Goal: Task Accomplishment & Management: Complete application form

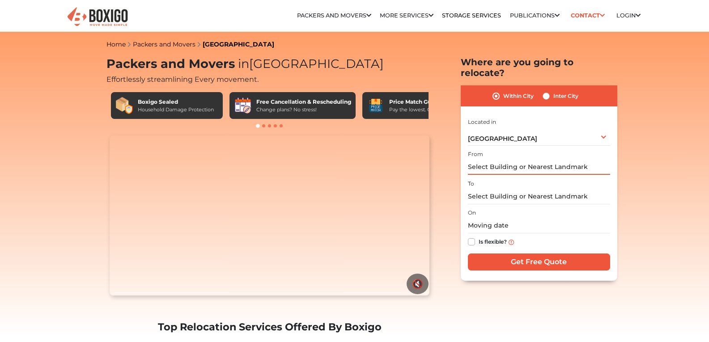
click at [495, 159] on input "text" at bounding box center [539, 167] width 142 height 16
click at [548, 159] on input "text" at bounding box center [539, 167] width 142 height 16
click at [590, 159] on input "text" at bounding box center [539, 167] width 142 height 16
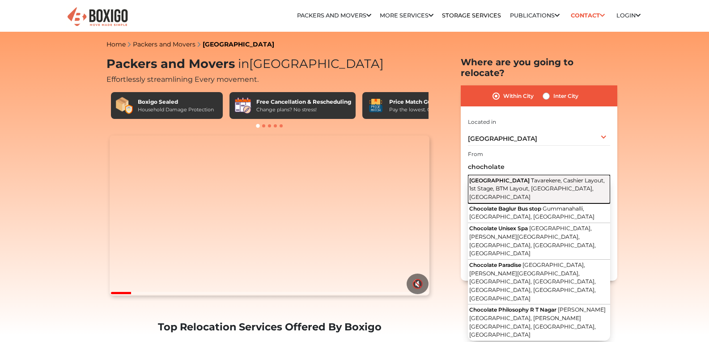
click at [569, 177] on span "Tavarekere, Cashier Layout, 1st Stage, BTM Layout, [GEOGRAPHIC_DATA], [GEOGRAPH…" at bounding box center [538, 188] width 136 height 23
type input "[GEOGRAPHIC_DATA], Tavarekere, Cashier Layout, 1st Stage, BTM Layout, [GEOGRAPH…"
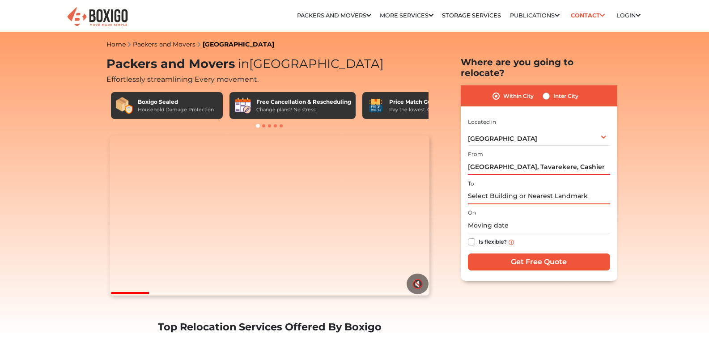
click at [508, 189] on input "text" at bounding box center [539, 197] width 142 height 16
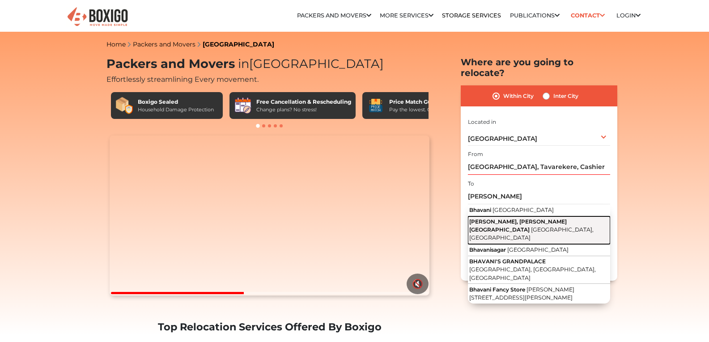
click at [520, 217] on button "Bhavani Nagar, S.G. Palya Bengaluru, Karnataka" at bounding box center [539, 231] width 142 height 28
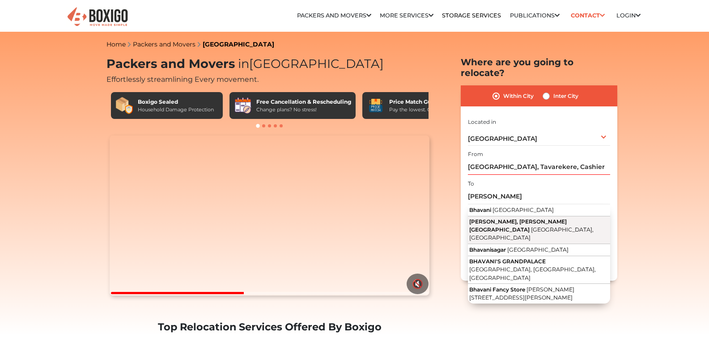
type input "[PERSON_NAME], [PERSON_NAME][GEOGRAPHIC_DATA], [GEOGRAPHIC_DATA], [GEOGRAPHIC_D…"
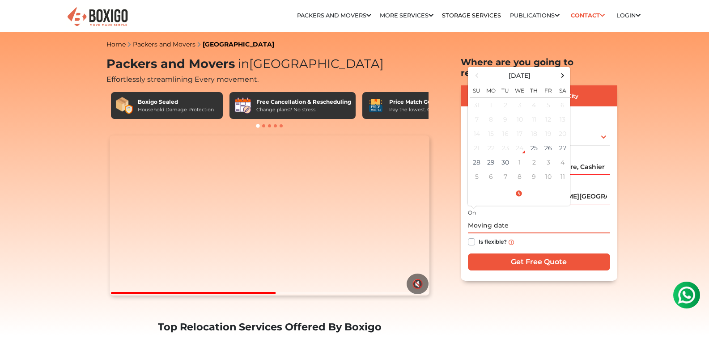
click at [520, 218] on input "text" at bounding box center [539, 226] width 142 height 16
click at [483, 155] on td "28" at bounding box center [477, 162] width 14 height 14
type input "09/28/2025 12:00 AM"
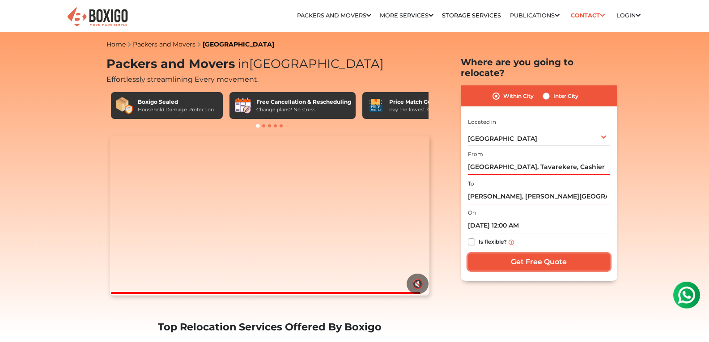
click at [545, 254] on input "Get Free Quote" at bounding box center [539, 262] width 142 height 17
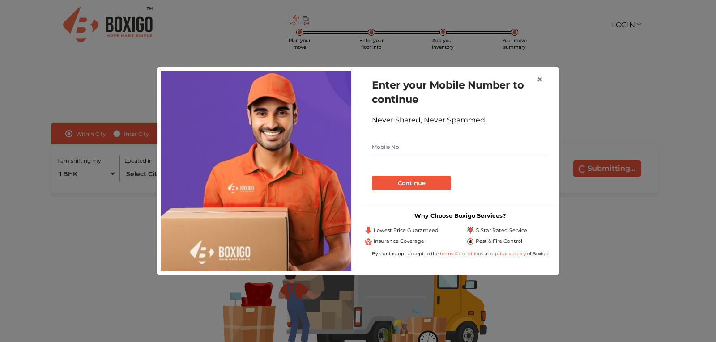
click at [419, 148] on input "text" at bounding box center [460, 147] width 176 height 14
type input "9620920555"
click at [423, 184] on button "Continue" at bounding box center [411, 183] width 79 height 15
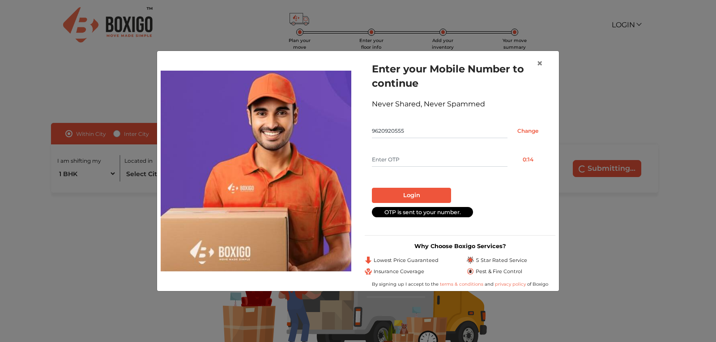
click at [418, 160] on input "text" at bounding box center [440, 160] width 136 height 14
type input "6423"
click at [372, 188] on button "Login" at bounding box center [411, 195] width 79 height 15
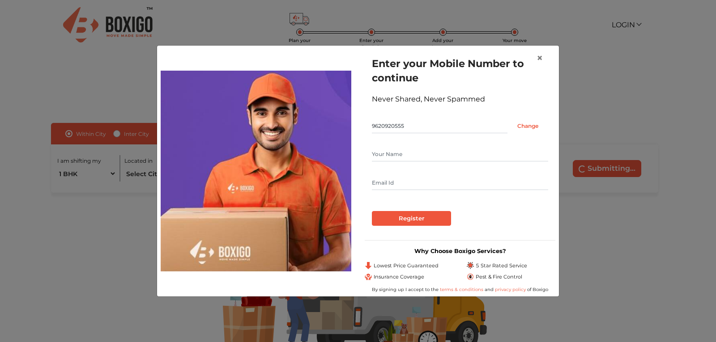
click at [418, 160] on input "text" at bounding box center [460, 154] width 176 height 14
type input "[PERSON_NAME]"
click at [414, 177] on input "text" at bounding box center [460, 183] width 176 height 14
type input "[EMAIL_ADDRESS][DOMAIN_NAME]"
click at [423, 218] on input "Register" at bounding box center [411, 218] width 79 height 15
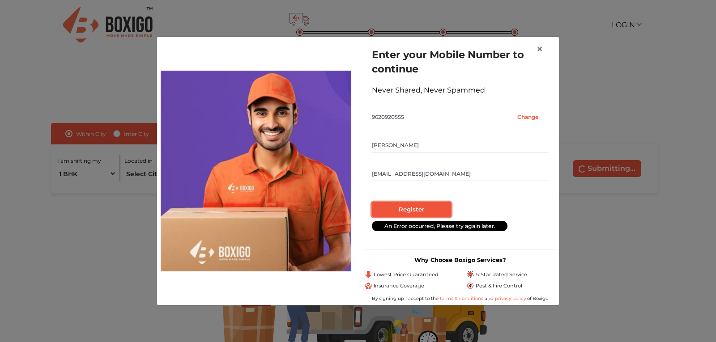
click at [420, 211] on input "Register" at bounding box center [411, 209] width 79 height 15
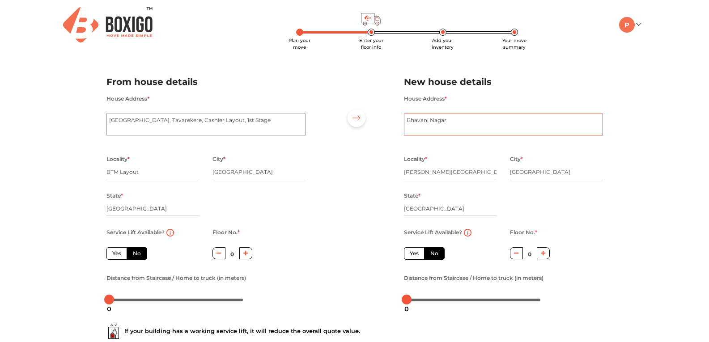
click at [473, 123] on textarea "Bhavani Nagar" at bounding box center [503, 125] width 199 height 22
type textarea "[PERSON_NAME] 2nd cross"
click at [363, 214] on div at bounding box center [354, 187] width 85 height 247
click at [245, 253] on icon "button" at bounding box center [246, 253] width 5 height 5
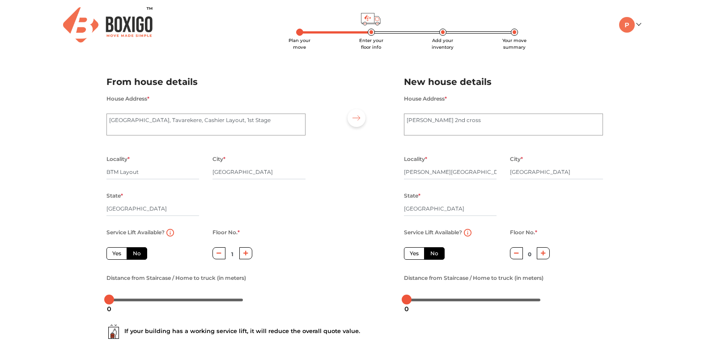
type input "2"
click at [544, 253] on icon "button" at bounding box center [543, 253] width 5 height 5
click at [544, 255] on icon "button" at bounding box center [543, 253] width 5 height 5
type input "2"
drag, startPoint x: 483, startPoint y: 119, endPoint x: 227, endPoint y: 88, distance: 257.4
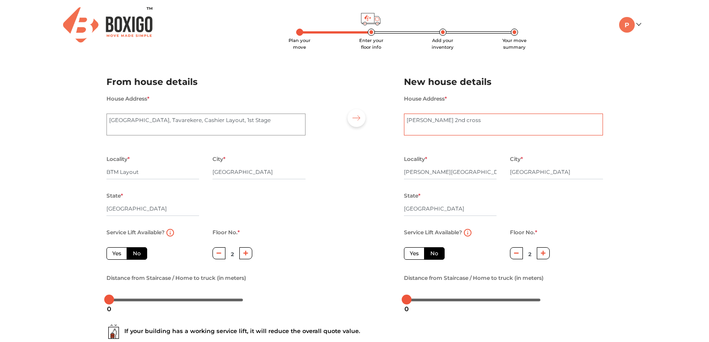
click at [229, 92] on div "From house details House Address * [GEOGRAPHIC_DATA], Cashier Layout, 1st Stage…" at bounding box center [355, 187] width 510 height 247
paste textarea "WJJ2+8M6, [STREET_ADDRESS] [GEOGRAPHIC_DATA], [GEOGRAPHIC_DATA]"
type textarea "WJJ2+8M6, [STREET_ADDRESS] [GEOGRAPHIC_DATA], [GEOGRAPHIC_DATA]"
click at [662, 184] on div "Plan your move Enter your floor info Add your inventory Your move summary My Mo…" at bounding box center [354, 212] width 709 height 425
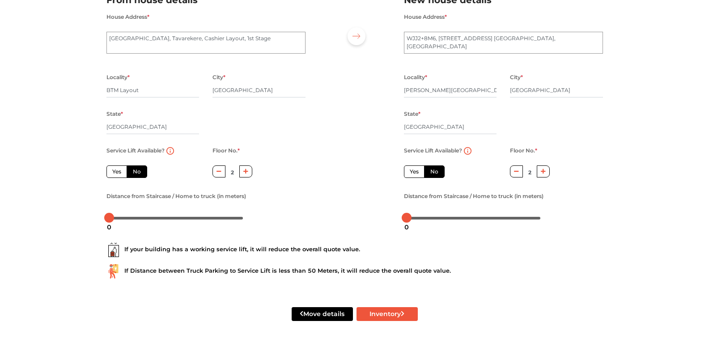
scroll to position [82, 0]
click at [394, 321] on div "Move details Inventory" at bounding box center [355, 314] width 510 height 57
click at [393, 318] on button "Inventory" at bounding box center [387, 314] width 61 height 14
radio input "true"
drag, startPoint x: 463, startPoint y: 47, endPoint x: 393, endPoint y: 47, distance: 69.8
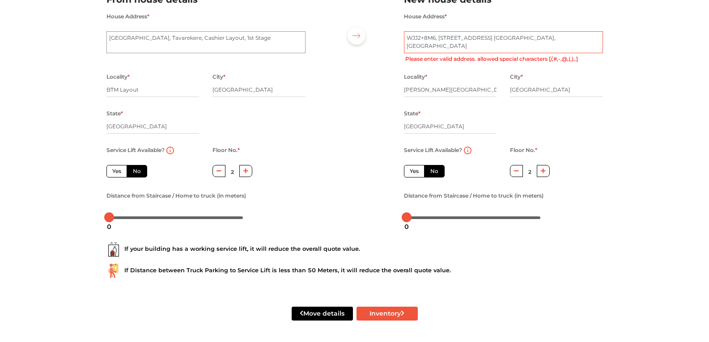
click at [393, 47] on div "From house details House Address * [GEOGRAPHIC_DATA], Cashier Layout, 1st Stage…" at bounding box center [355, 105] width 510 height 247
click at [544, 38] on textarea "Bhavani Nagar" at bounding box center [503, 42] width 199 height 22
drag, startPoint x: 547, startPoint y: 38, endPoint x: 634, endPoint y: 42, distance: 86.4
click at [634, 42] on div "Plan your move Enter your floor info Add your inventory Your move summary My Mo…" at bounding box center [354, 130] width 709 height 425
type textarea "WJJ2+8M6, [STREET_ADDRESS] [GEOGRAPHIC_DATA],"
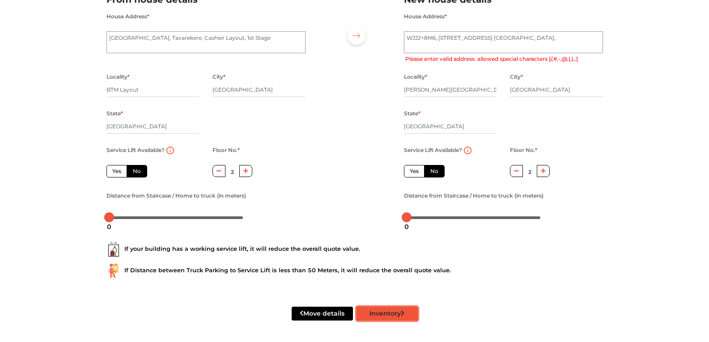
click at [401, 315] on icon "submit" at bounding box center [403, 314] width 4 height 6
radio input "true"
type textarea "WJJ2+8M6, [STREET_ADDRESS] [GEOGRAPHIC_DATA]"
drag, startPoint x: 416, startPoint y: 40, endPoint x: 374, endPoint y: 43, distance: 42.6
click at [374, 43] on div "From house details House Address * [GEOGRAPHIC_DATA], Cashier Layout, 1st Stage…" at bounding box center [355, 105] width 510 height 247
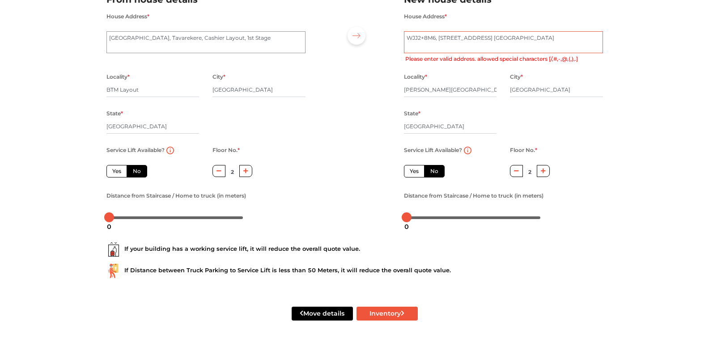
radio input "true"
type textarea "2nd Cross Rd, [PERSON_NAME], [PERSON_NAME][GEOGRAPHIC_DATA]"
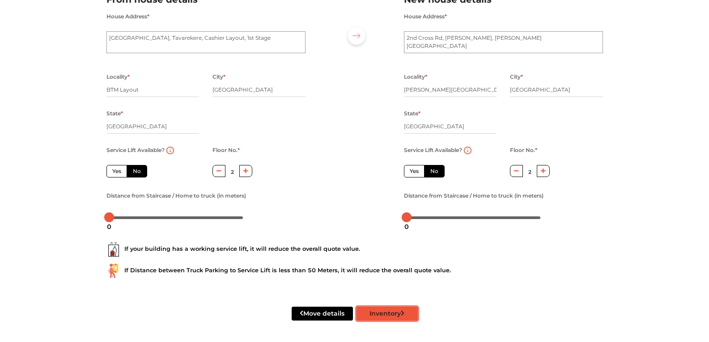
click at [387, 315] on button "Inventory" at bounding box center [387, 314] width 61 height 14
radio input "true"
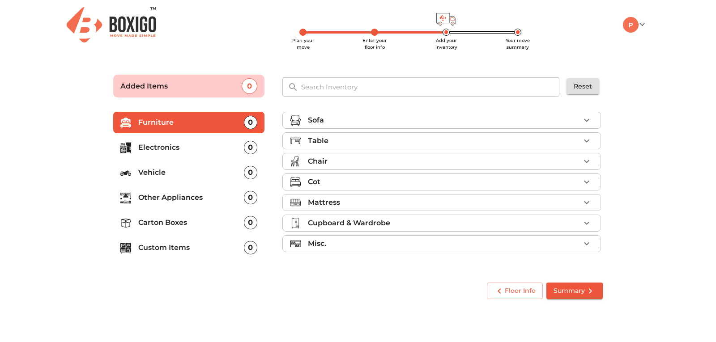
click at [387, 221] on p "Cupboard & Wardrobe" at bounding box center [349, 223] width 82 height 11
click at [370, 226] on p "Cupboard & Wardrobe" at bounding box center [349, 223] width 82 height 11
click at [350, 245] on div "Misc." at bounding box center [444, 244] width 272 height 11
click at [351, 245] on div "Misc." at bounding box center [444, 244] width 272 height 11
click at [356, 239] on div "Misc." at bounding box center [444, 244] width 272 height 11
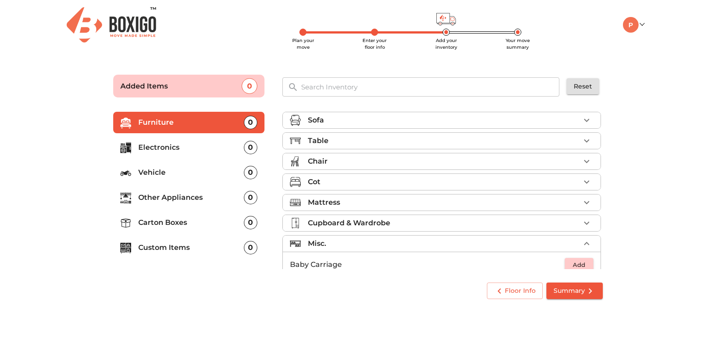
click at [356, 239] on div "Misc." at bounding box center [444, 244] width 272 height 11
click at [201, 203] on p "Other Appliances" at bounding box center [191, 197] width 106 height 11
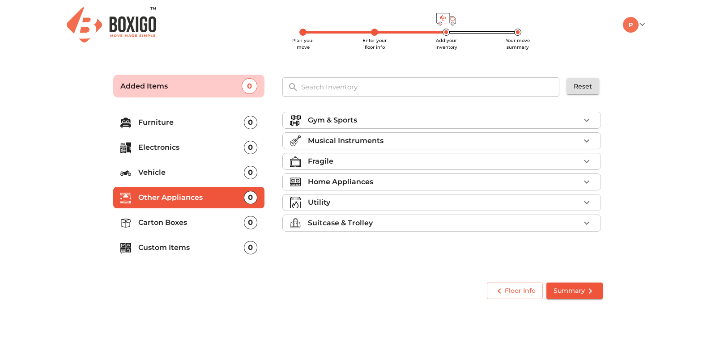
click at [184, 154] on li "Electronics 0" at bounding box center [188, 147] width 151 height 21
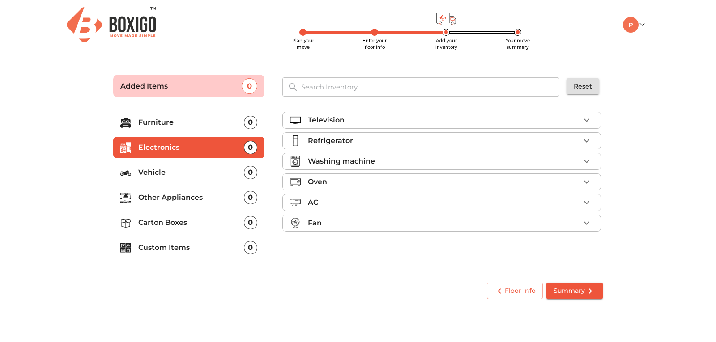
click at [590, 120] on icon "button" at bounding box center [586, 120] width 11 height 11
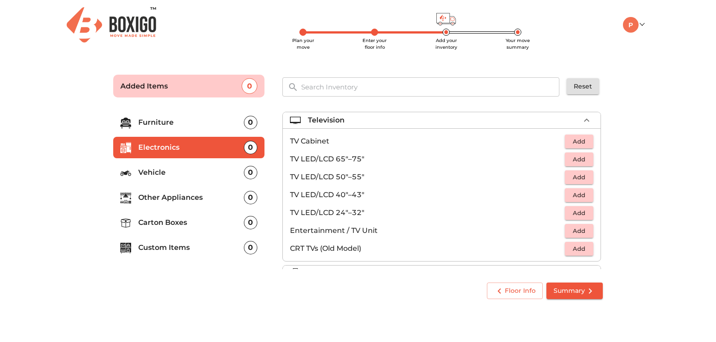
click at [574, 198] on span "Add" at bounding box center [579, 195] width 20 height 10
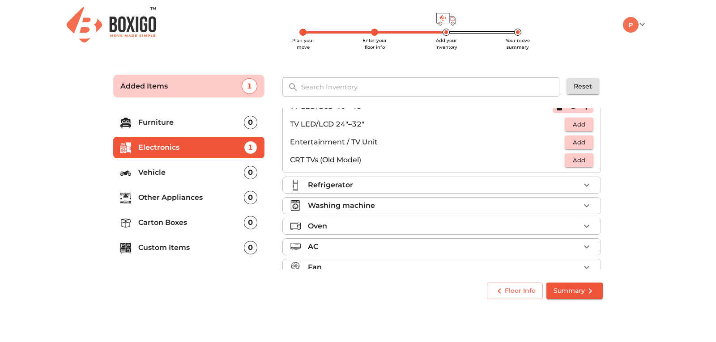
scroll to position [90, 0]
click at [575, 141] on span "Add" at bounding box center [579, 142] width 20 height 10
click at [419, 183] on div "Refrigerator" at bounding box center [444, 184] width 272 height 11
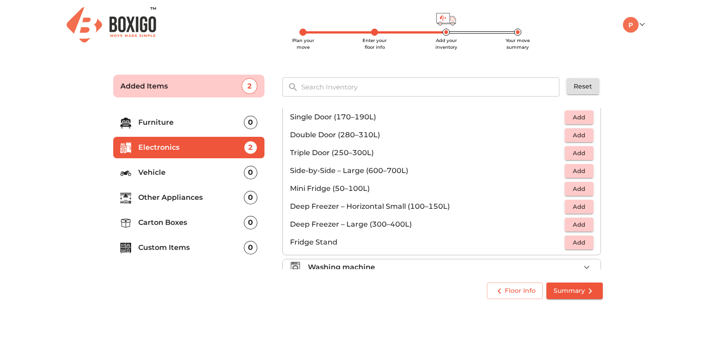
scroll to position [0, 0]
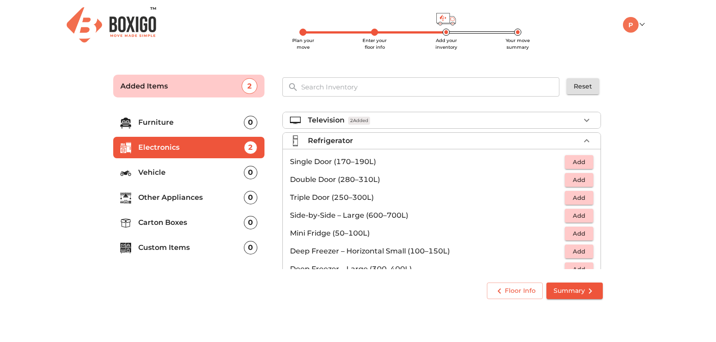
click at [572, 165] on span "Add" at bounding box center [579, 162] width 20 height 10
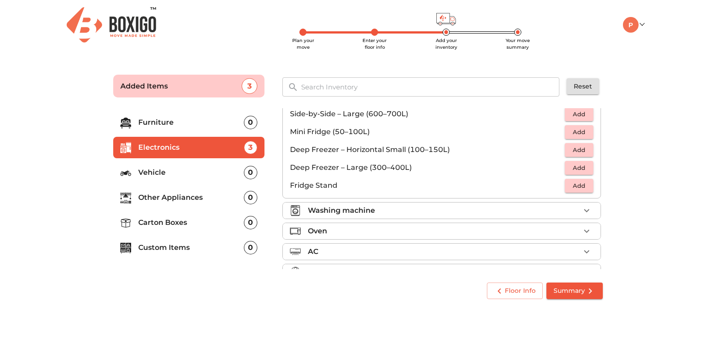
scroll to position [120, 0]
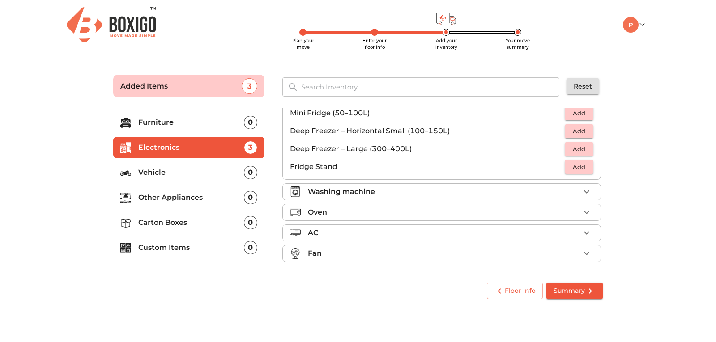
click at [532, 214] on div "Oven" at bounding box center [444, 212] width 272 height 11
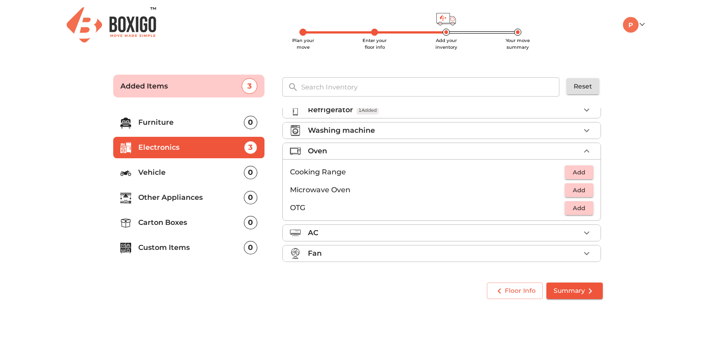
scroll to position [31, 0]
click at [582, 192] on span "Add" at bounding box center [579, 190] width 20 height 10
click at [403, 255] on div "Fan" at bounding box center [444, 253] width 272 height 11
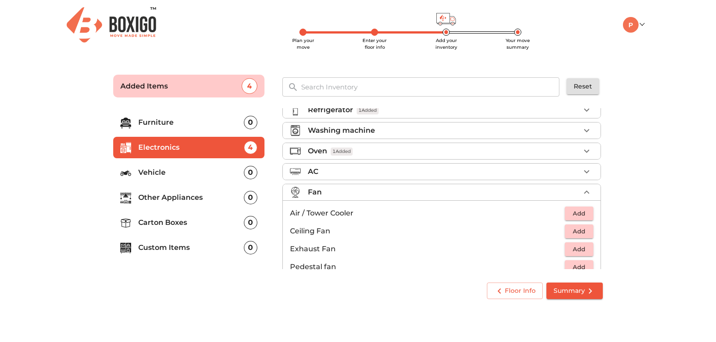
click at [170, 173] on p "Vehicle" at bounding box center [191, 172] width 106 height 11
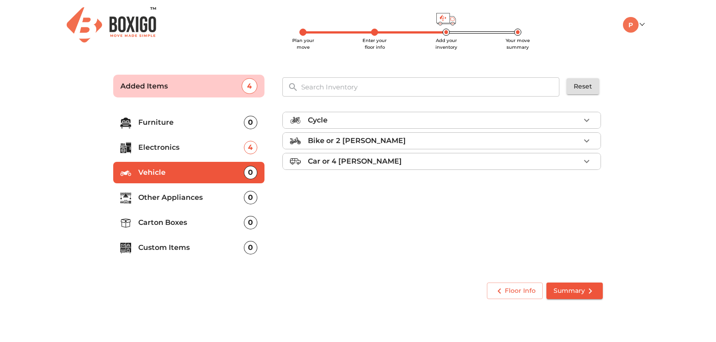
scroll to position [0, 0]
click at [153, 196] on p "Other Appliances" at bounding box center [191, 197] width 106 height 11
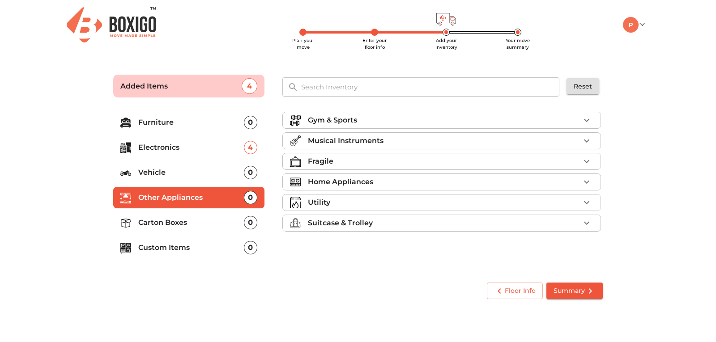
click at [375, 185] on div "Home Appliances" at bounding box center [444, 182] width 272 height 11
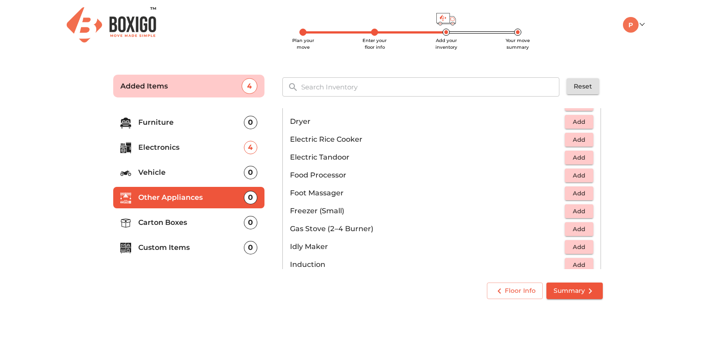
scroll to position [313, 0]
click at [579, 193] on span "Add" at bounding box center [579, 194] width 20 height 10
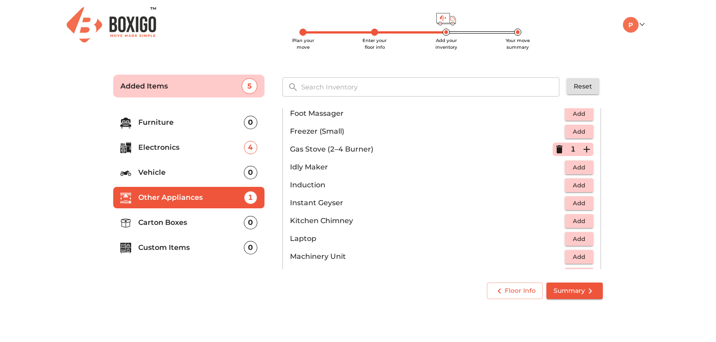
scroll to position [403, 0]
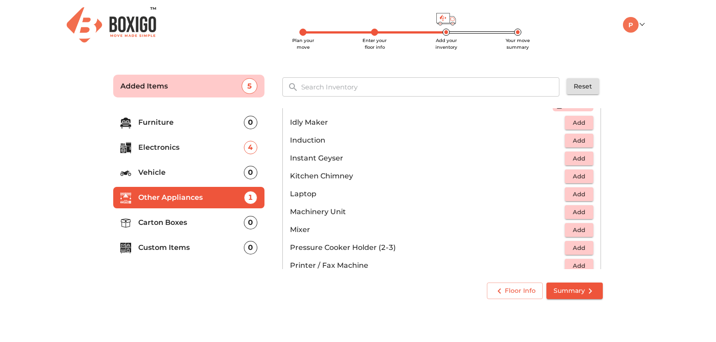
click at [579, 248] on span "Add" at bounding box center [579, 248] width 20 height 10
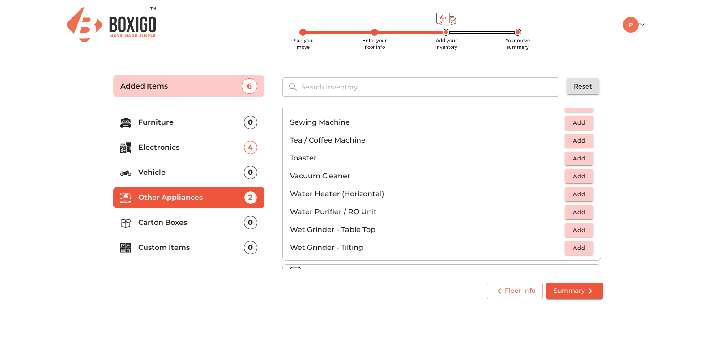
scroll to position [622, 0]
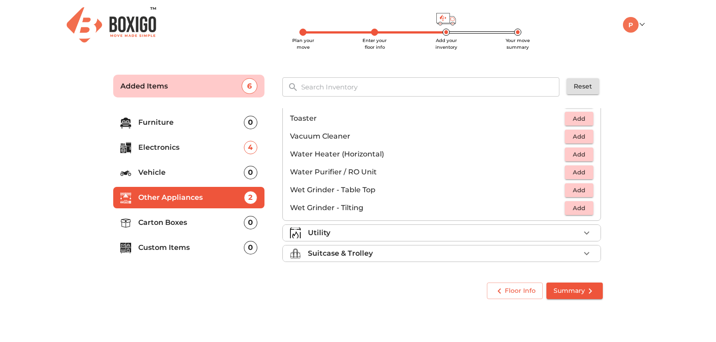
click at [415, 233] on div "Utility" at bounding box center [444, 233] width 272 height 11
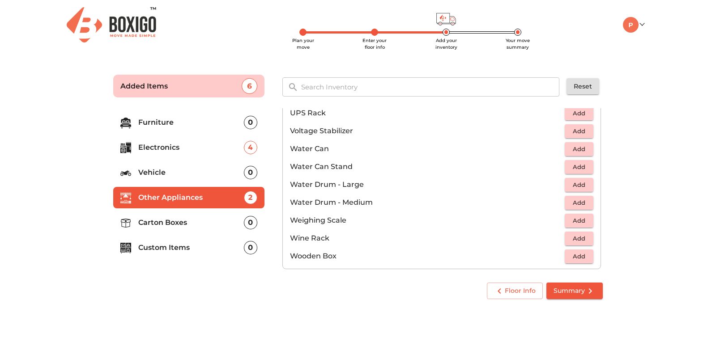
scroll to position [675, 0]
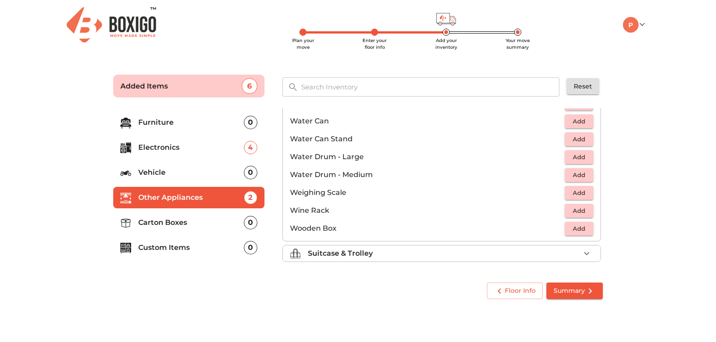
click at [362, 257] on p "Suitcase & Trolley" at bounding box center [340, 253] width 65 height 11
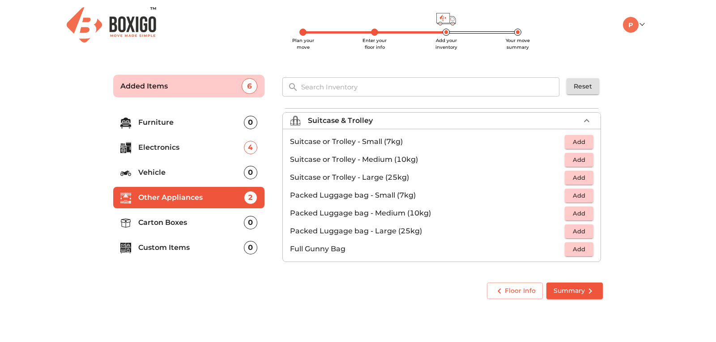
scroll to position [103, 0]
click at [574, 143] on span "Add" at bounding box center [579, 142] width 20 height 10
click at [578, 159] on span "Add" at bounding box center [579, 160] width 20 height 10
click at [195, 226] on p "Carton Boxes" at bounding box center [191, 223] width 106 height 11
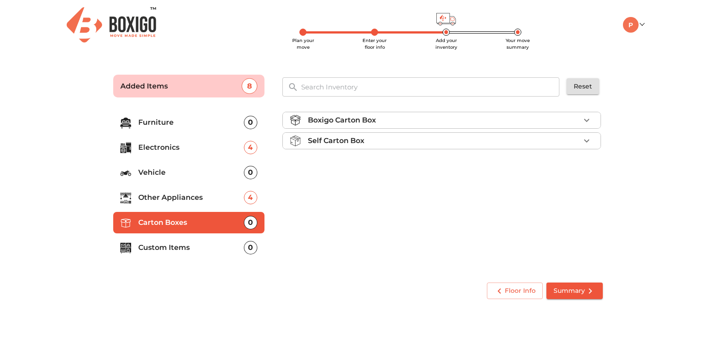
click at [423, 123] on div "Boxigo Carton Box" at bounding box center [444, 120] width 272 height 11
click at [577, 142] on span "Add" at bounding box center [579, 142] width 20 height 10
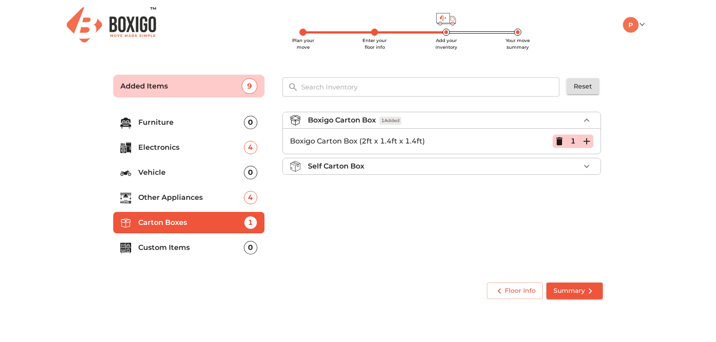
click at [472, 167] on div "Self Carton Box" at bounding box center [444, 166] width 272 height 11
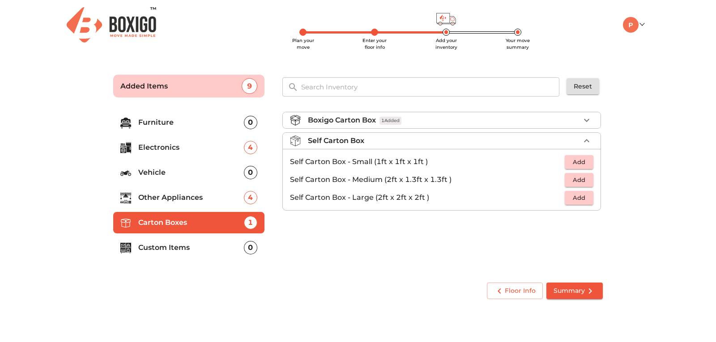
click at [491, 138] on div "Self Carton Box" at bounding box center [444, 141] width 272 height 11
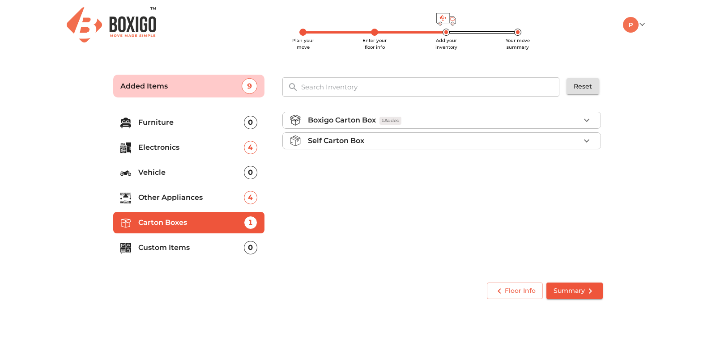
click at [491, 138] on div "Self Carton Box" at bounding box center [444, 141] width 272 height 11
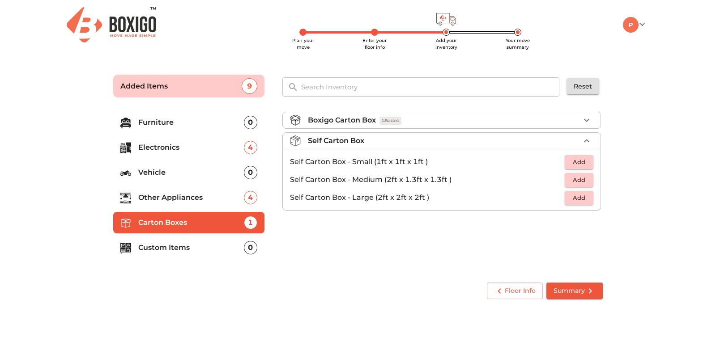
click at [506, 122] on div "Boxigo Carton Box 1 Added" at bounding box center [444, 120] width 272 height 11
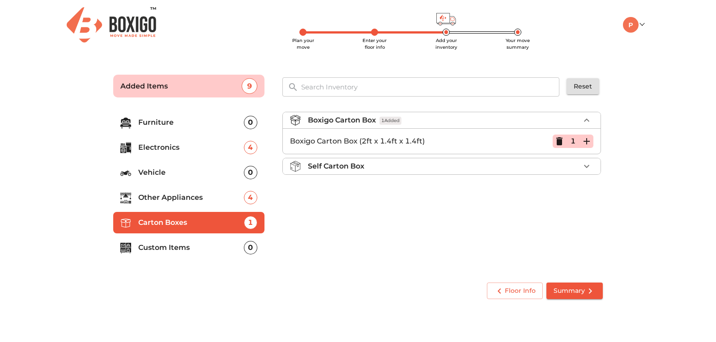
click at [586, 142] on icon "button" at bounding box center [587, 141] width 6 height 6
click at [192, 249] on p "Custom Items" at bounding box center [191, 248] width 106 height 11
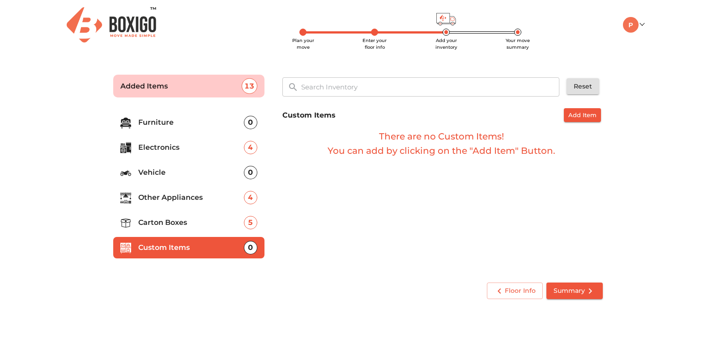
click at [179, 251] on p "Custom Items" at bounding box center [191, 248] width 106 height 11
drag, startPoint x: 605, startPoint y: 124, endPoint x: 577, endPoint y: 123, distance: 27.3
click at [604, 124] on div "Custom Items Add Item There are no Custom Items! You can add by clicking on the…" at bounding box center [443, 133] width 328 height 57
click at [577, 122] on button "Add Item" at bounding box center [582, 115] width 37 height 14
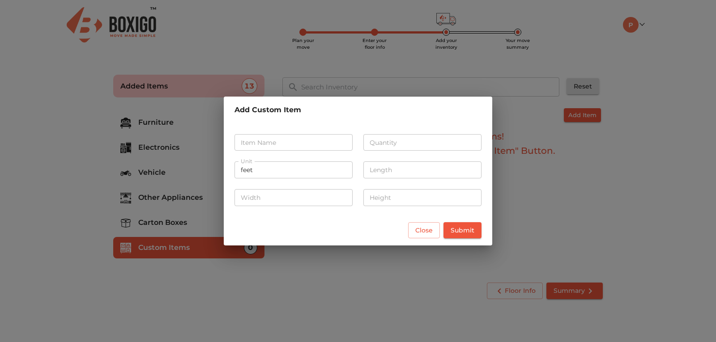
click at [291, 145] on input "text" at bounding box center [294, 142] width 118 height 17
click at [564, 255] on div "Add Custom Item Item Name Item Name Quantity Quantity Unit feet Unit Length Len…" at bounding box center [358, 171] width 716 height 342
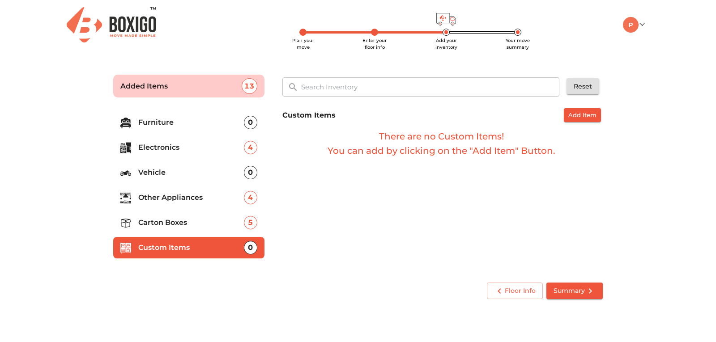
click at [168, 124] on p "Furniture" at bounding box center [191, 122] width 106 height 11
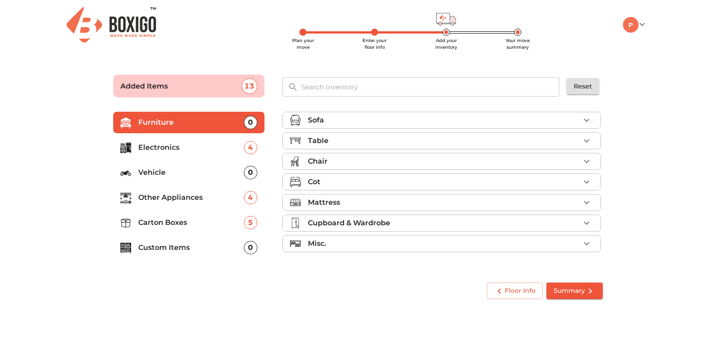
click at [464, 246] on div "Misc." at bounding box center [444, 244] width 272 height 11
click at [466, 145] on div "Table" at bounding box center [444, 141] width 272 height 11
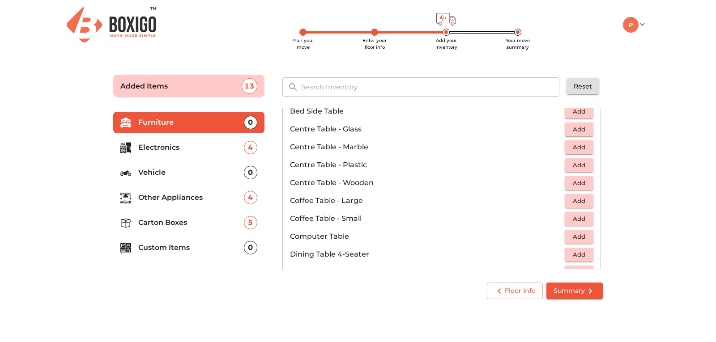
scroll to position [90, 0]
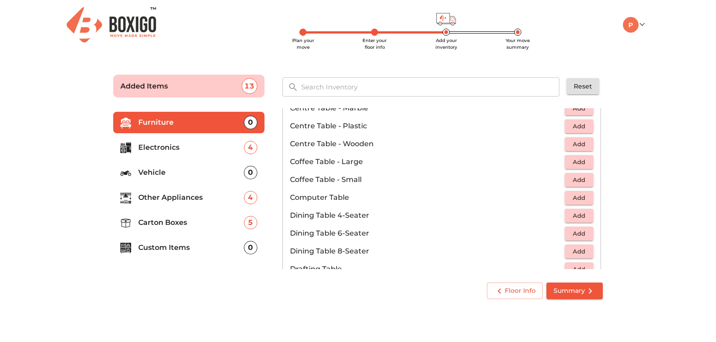
click at [571, 177] on span "Add" at bounding box center [579, 180] width 20 height 10
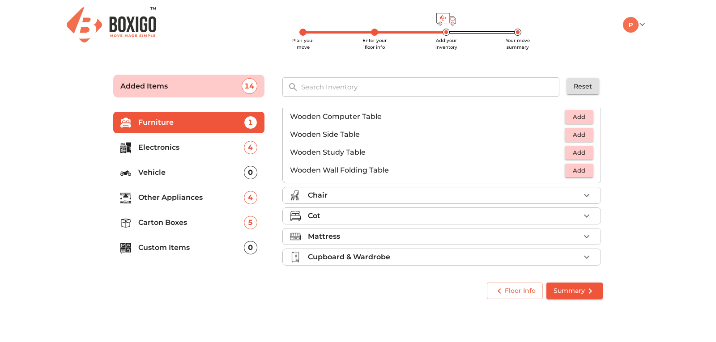
scroll to position [580, 0]
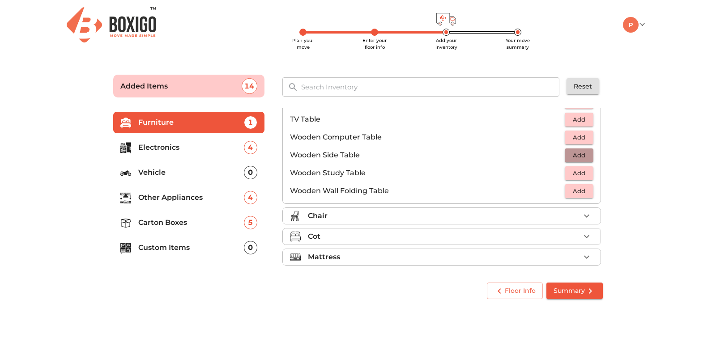
click at [580, 162] on button "Add" at bounding box center [579, 156] width 29 height 14
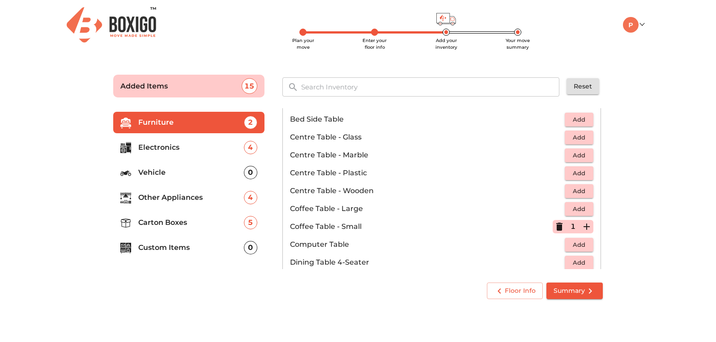
scroll to position [0, 0]
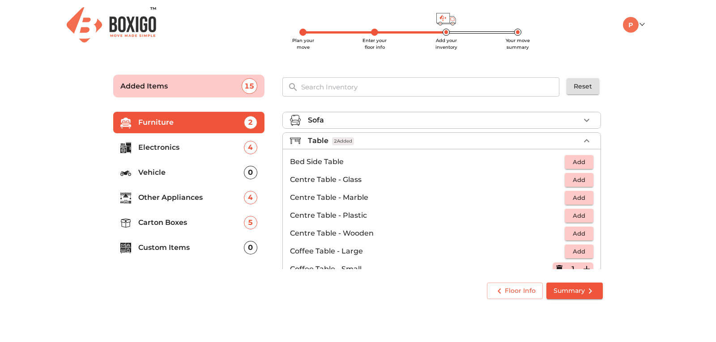
click at [414, 120] on div "Sofa" at bounding box center [444, 120] width 272 height 11
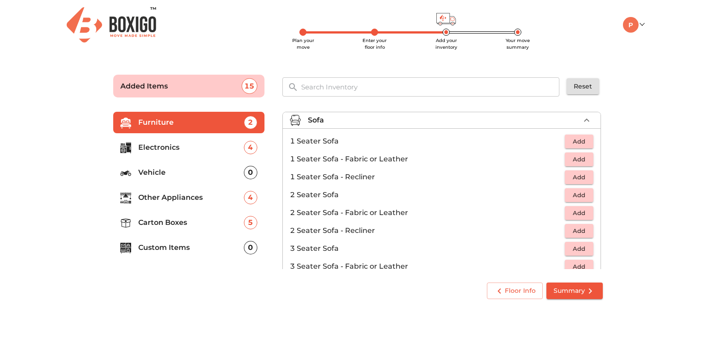
click at [580, 287] on span "Summary" at bounding box center [575, 291] width 42 height 11
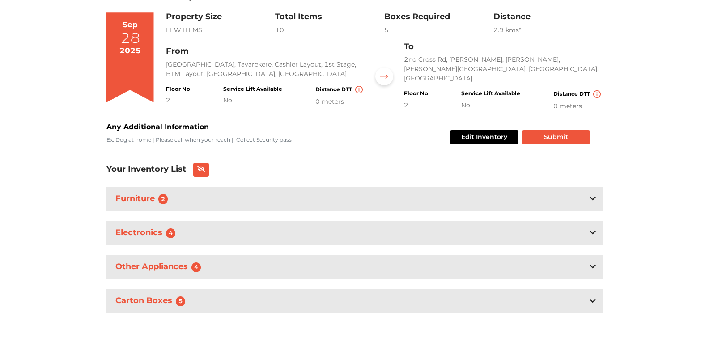
scroll to position [74, 0]
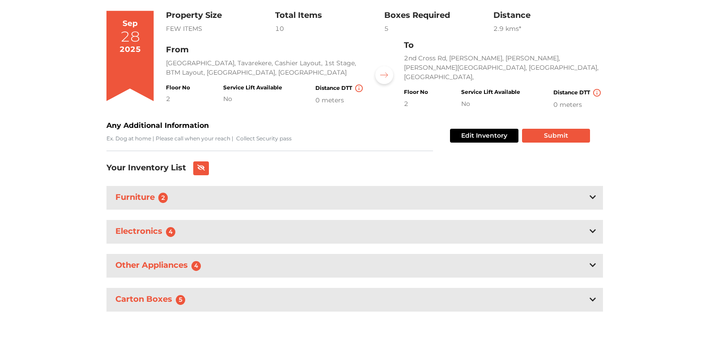
click at [593, 296] on icon at bounding box center [593, 299] width 6 height 7
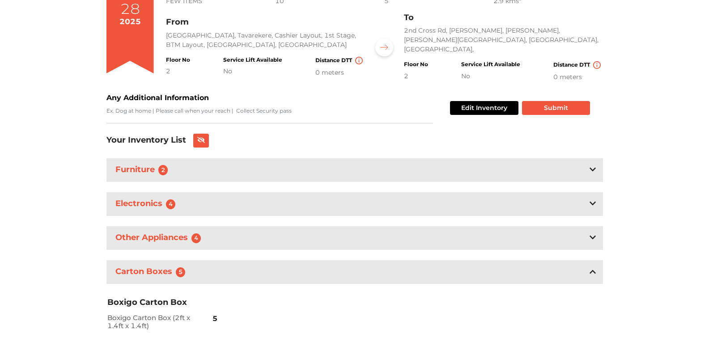
scroll to position [133, 0]
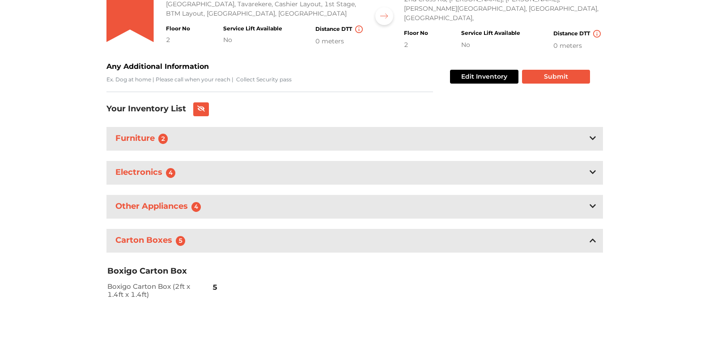
click at [158, 172] on h3 "Electronics 4" at bounding box center [148, 173] width 68 height 14
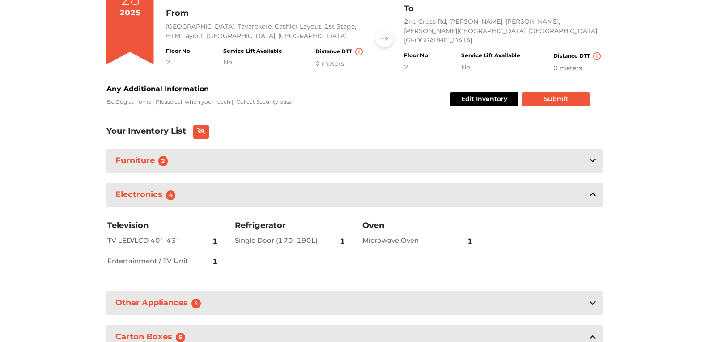
scroll to position [207, 0]
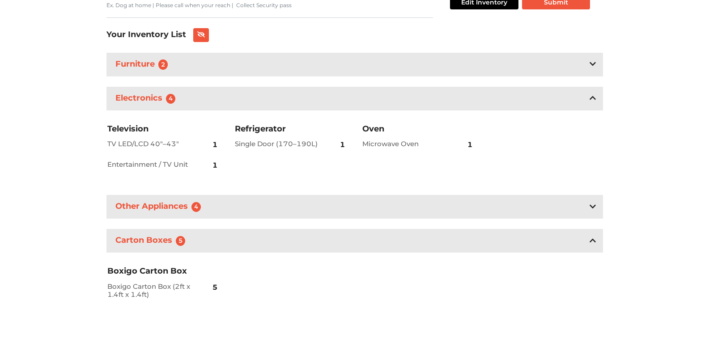
click at [166, 128] on h3 "Television" at bounding box center [163, 129] width 112 height 11
click at [170, 97] on span "4" at bounding box center [171, 99] width 10 height 10
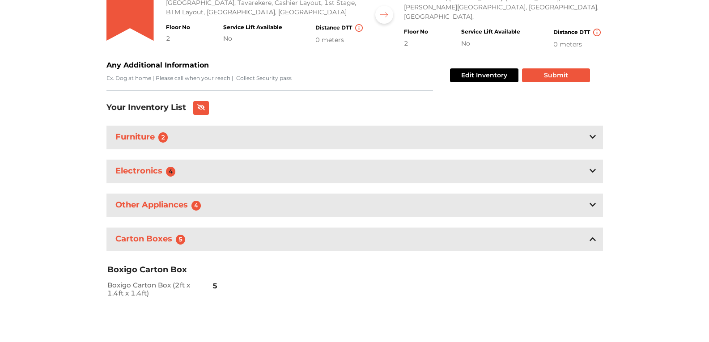
scroll to position [133, 0]
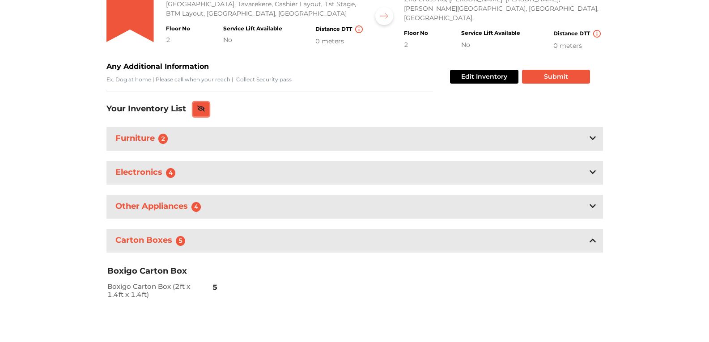
click at [201, 110] on icon at bounding box center [201, 109] width 8 height 6
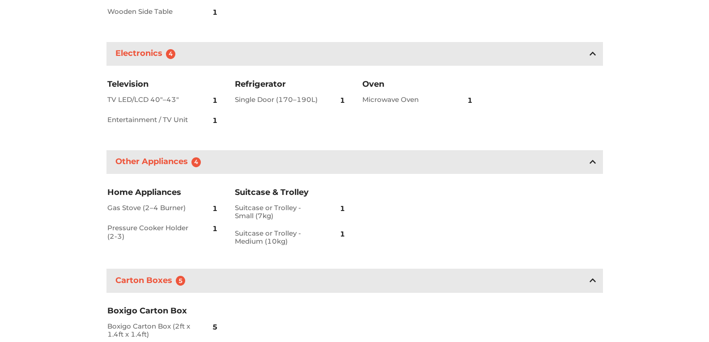
scroll to position [366, 0]
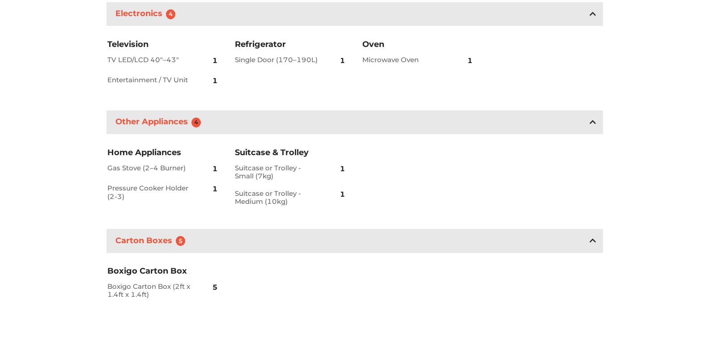
click at [196, 122] on span "4" at bounding box center [197, 123] width 10 height 10
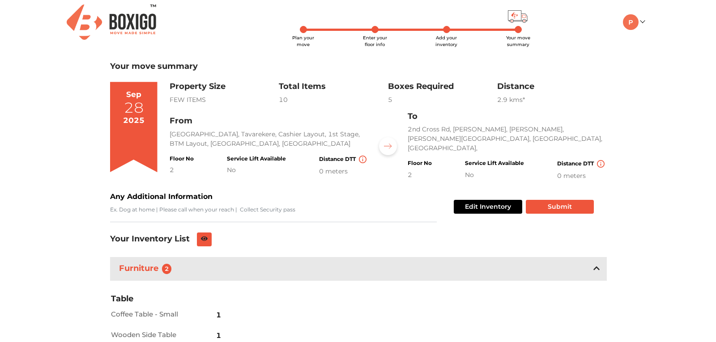
scroll to position [0, 0]
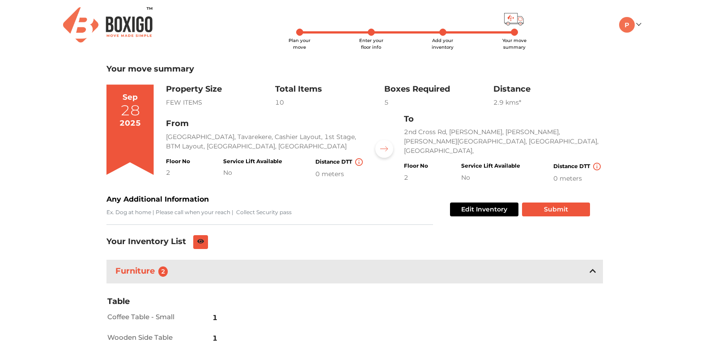
click at [444, 38] on span "Add your inventory" at bounding box center [443, 44] width 22 height 13
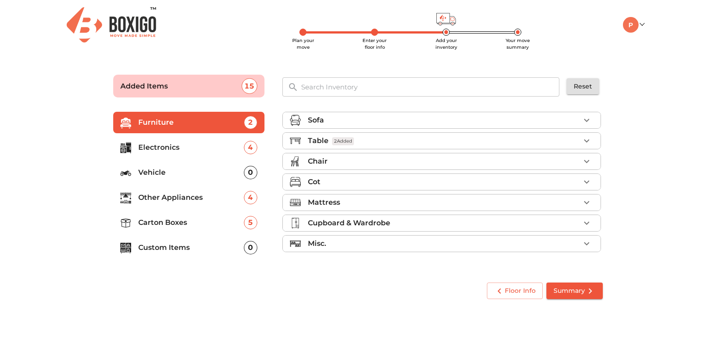
click at [162, 139] on li "Electronics 4" at bounding box center [188, 147] width 151 height 21
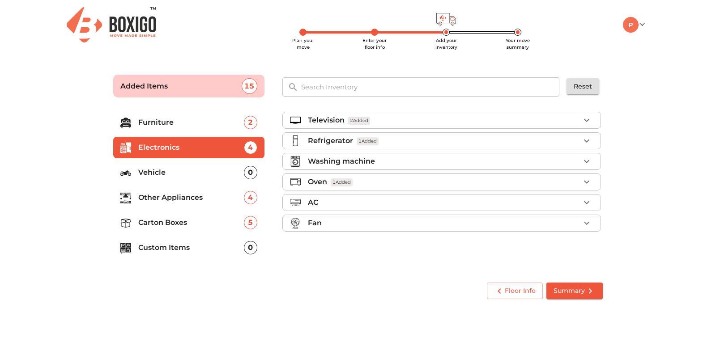
click at [199, 148] on p "Electronics" at bounding box center [191, 147] width 106 height 11
drag, startPoint x: 188, startPoint y: 188, endPoint x: 186, endPoint y: 197, distance: 10.2
click at [188, 189] on li "Other Appliances 4" at bounding box center [188, 197] width 151 height 21
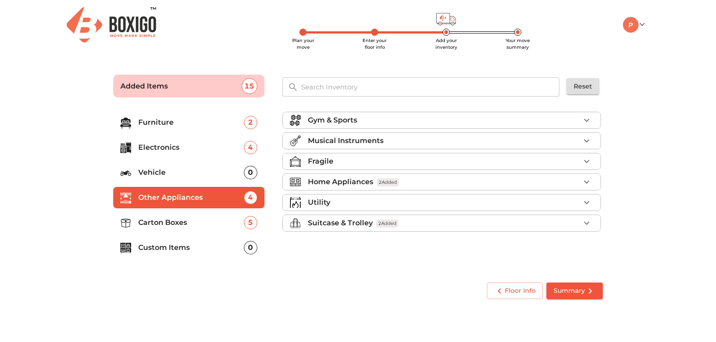
click at [521, 184] on div "Home Appliances 2 Added" at bounding box center [444, 182] width 272 height 11
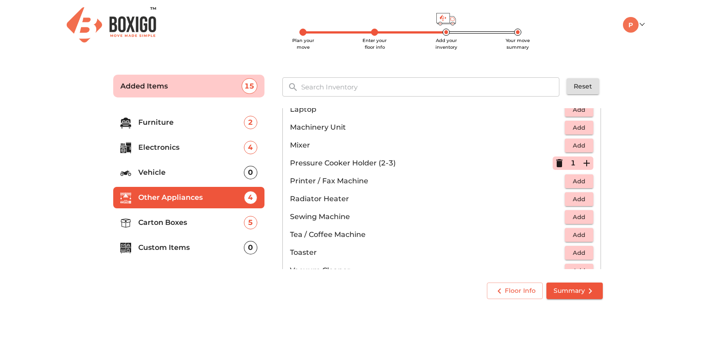
scroll to position [443, 0]
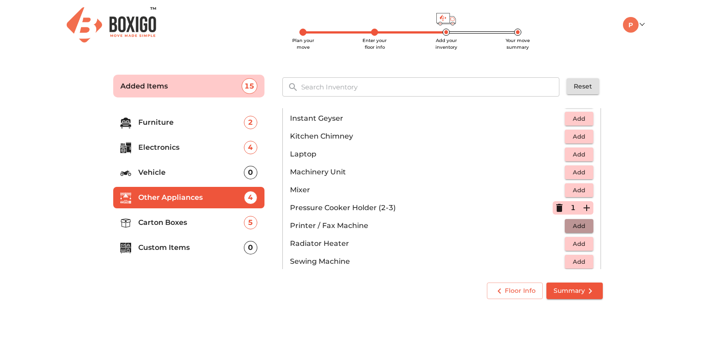
click at [583, 227] on span "Add" at bounding box center [579, 226] width 20 height 10
click at [584, 226] on icon "button" at bounding box center [587, 226] width 6 height 6
click at [581, 226] on icon "button" at bounding box center [586, 226] width 11 height 11
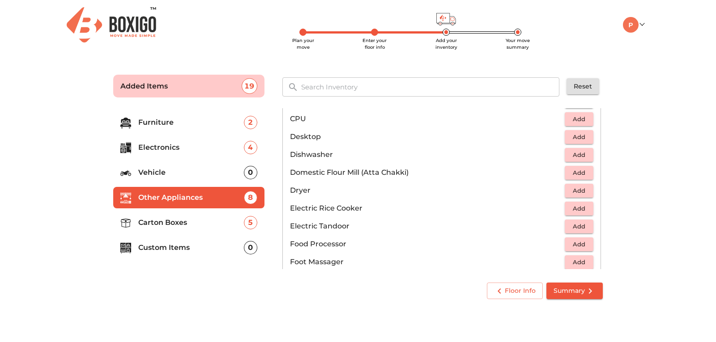
scroll to position [129, 0]
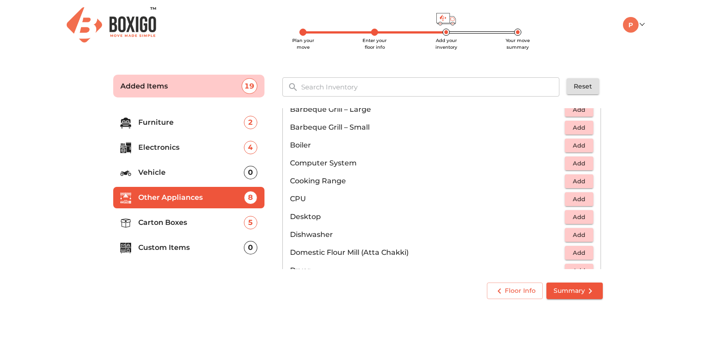
click at [577, 164] on span "Add" at bounding box center [579, 163] width 20 height 10
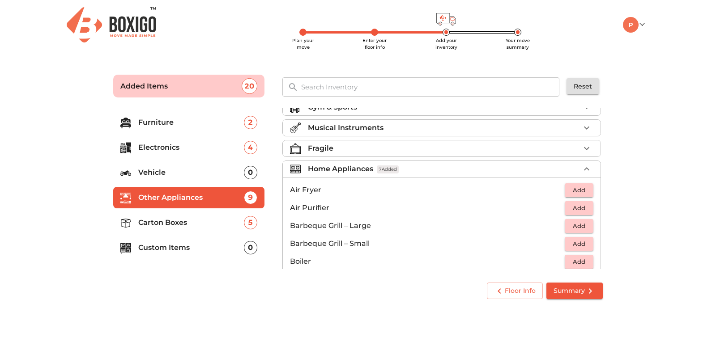
scroll to position [0, 0]
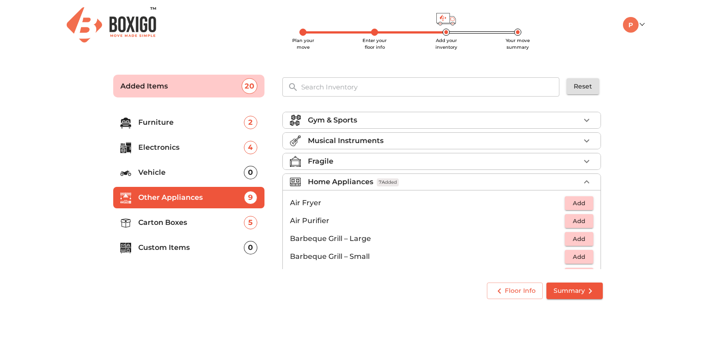
click at [380, 140] on p "Musical Instruments" at bounding box center [346, 141] width 76 height 11
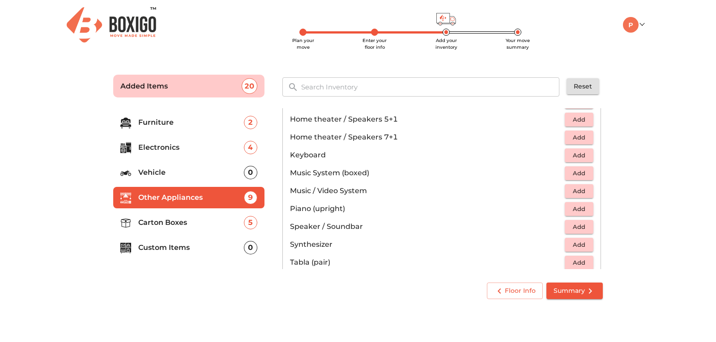
scroll to position [224, 0]
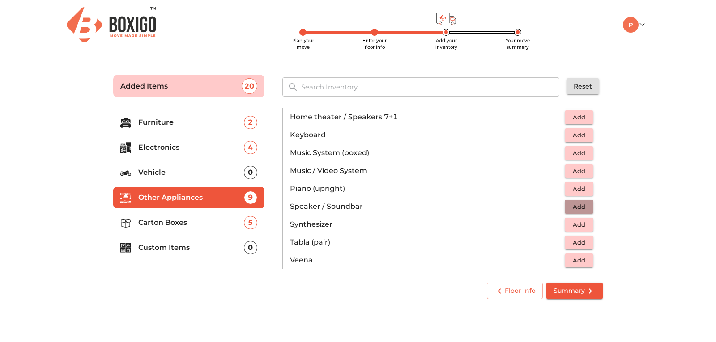
click at [570, 209] on span "Add" at bounding box center [579, 207] width 20 height 10
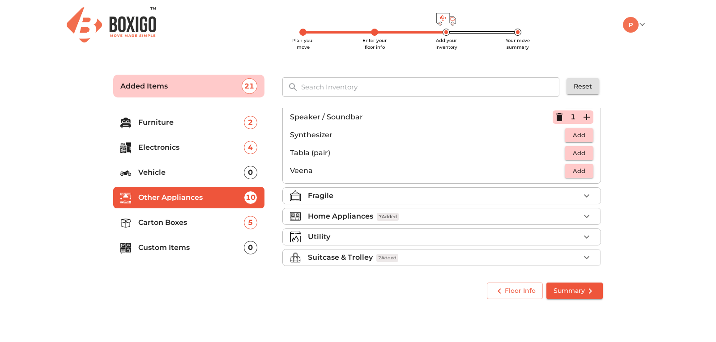
scroll to position [317, 0]
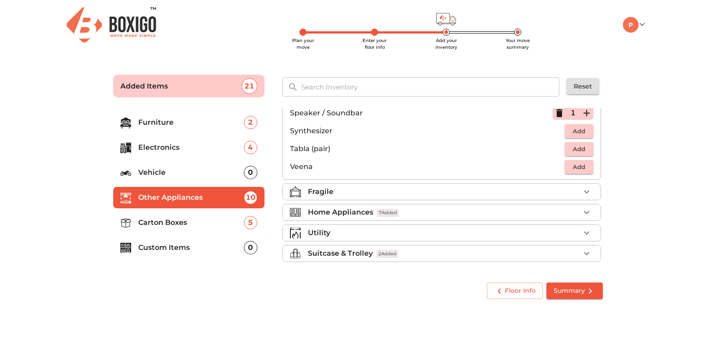
click at [394, 192] on div "Fragile" at bounding box center [444, 192] width 272 height 11
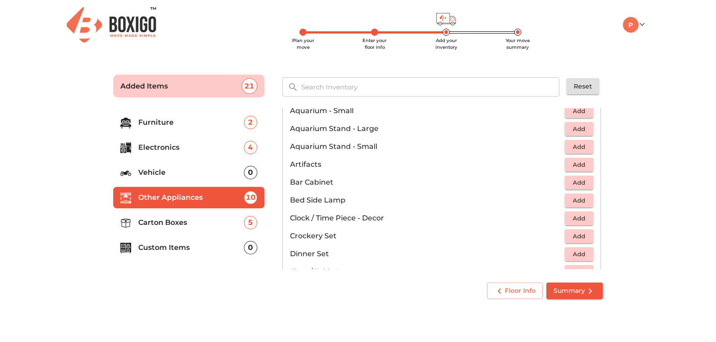
scroll to position [134, 0]
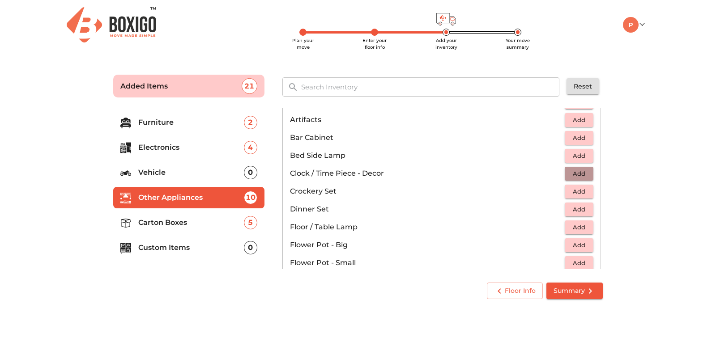
click at [569, 176] on span "Add" at bounding box center [579, 174] width 20 height 10
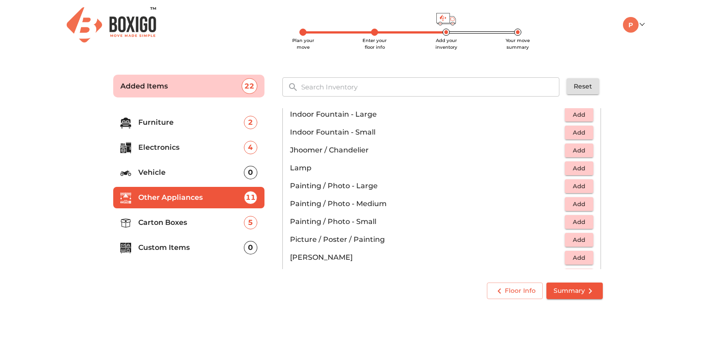
scroll to position [358, 0]
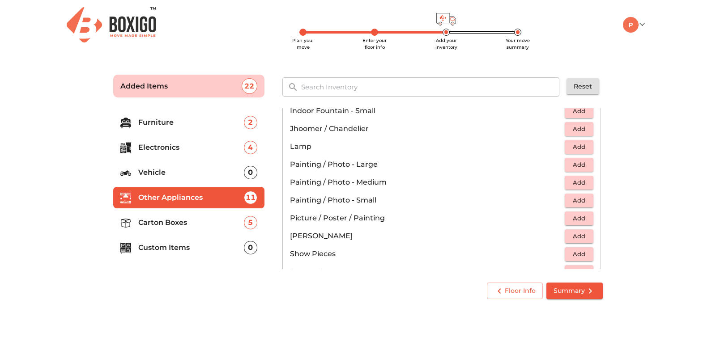
click at [572, 182] on span "Add" at bounding box center [579, 183] width 20 height 10
click at [585, 183] on icon "button" at bounding box center [587, 182] width 6 height 6
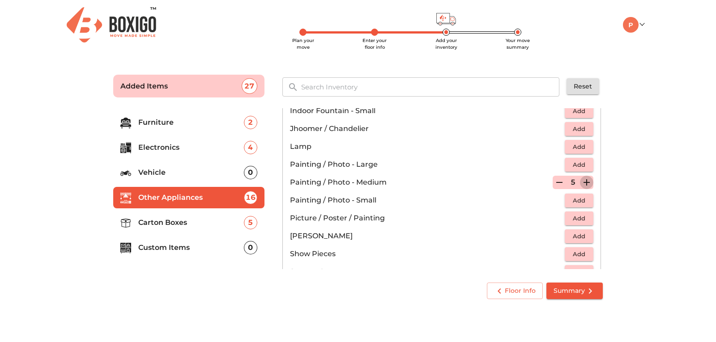
click at [585, 183] on icon "button" at bounding box center [587, 182] width 6 height 6
click at [584, 183] on icon "button" at bounding box center [587, 182] width 6 height 6
click at [569, 235] on span "Add" at bounding box center [579, 236] width 20 height 10
click at [581, 236] on icon "button" at bounding box center [586, 236] width 11 height 11
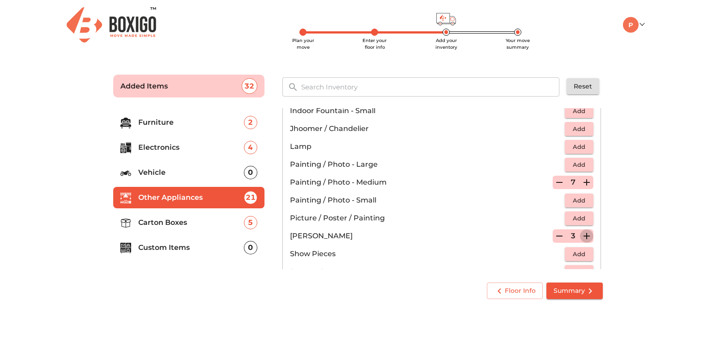
click at [581, 236] on icon "button" at bounding box center [586, 236] width 11 height 11
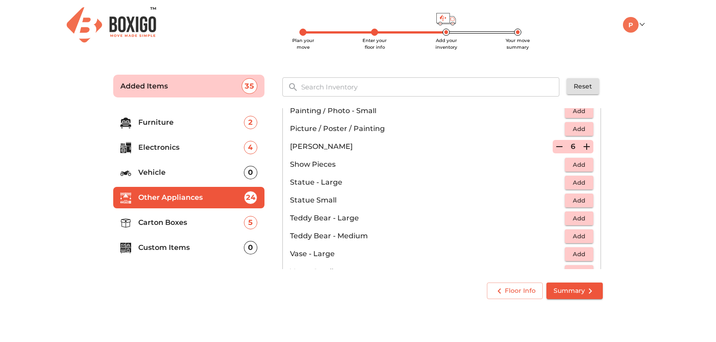
scroll to position [492, 0]
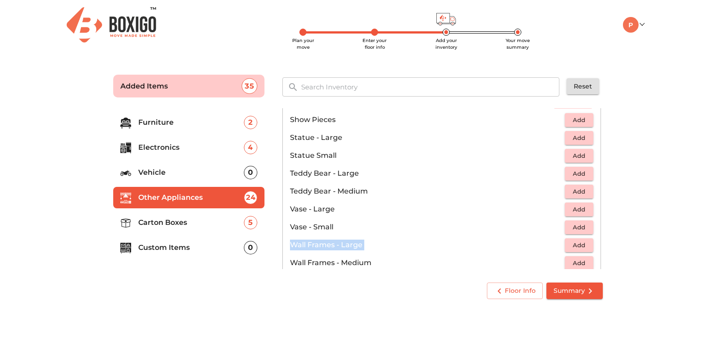
drag, startPoint x: 603, startPoint y: 225, endPoint x: 603, endPoint y: 239, distance: 14.3
click at [603, 239] on div "Gym & Sports Musical Instruments 1 Added Fragile 14 Added Aquarium - Large Add …" at bounding box center [443, 189] width 328 height 168
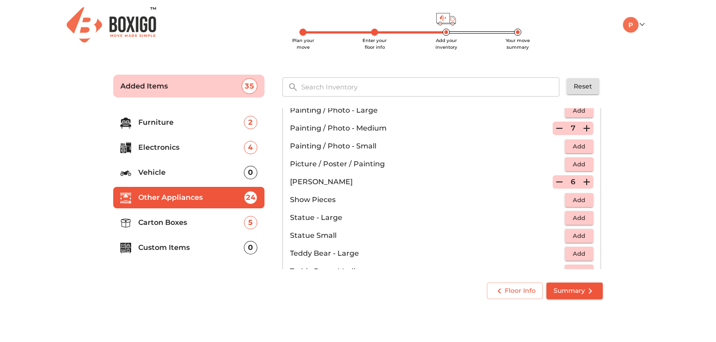
scroll to position [425, 0]
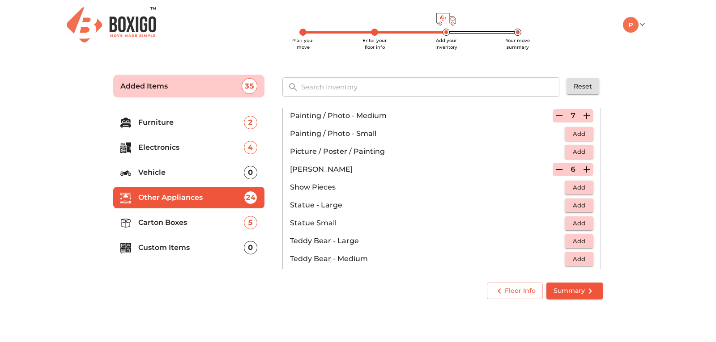
click at [572, 242] on span "Add" at bounding box center [579, 241] width 20 height 10
click at [587, 240] on icon "button" at bounding box center [586, 241] width 11 height 11
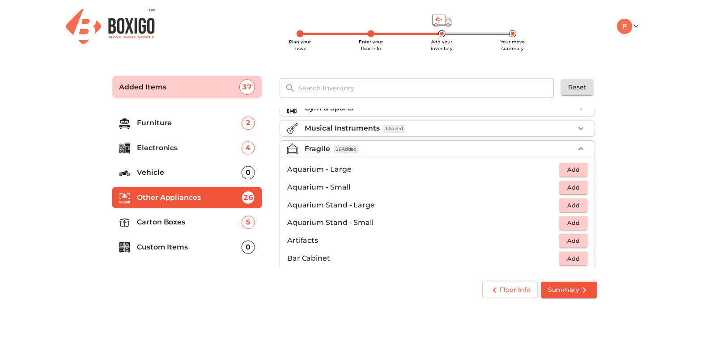
scroll to position [0, 0]
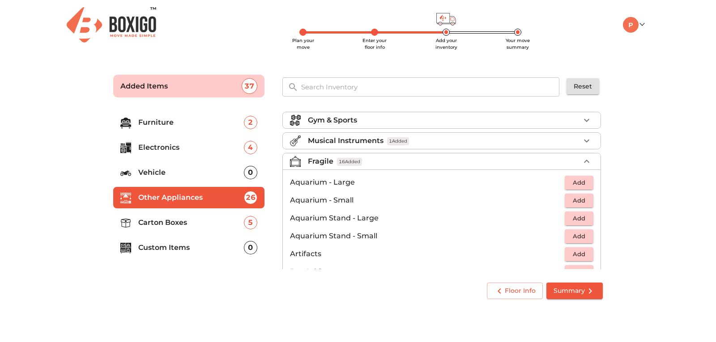
click at [215, 222] on p "Carton Boxes" at bounding box center [191, 223] width 106 height 11
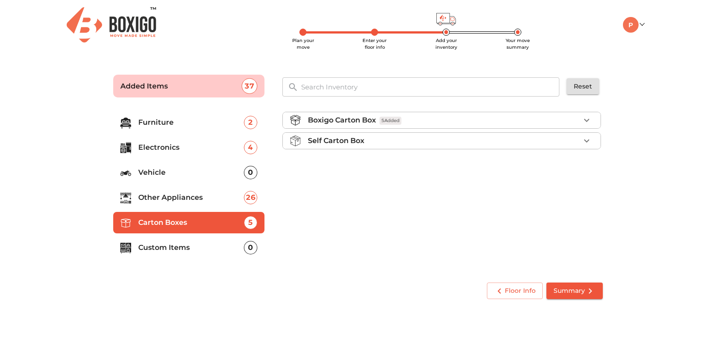
click at [524, 119] on div "Boxigo Carton Box 5 Added" at bounding box center [444, 120] width 272 height 11
click at [587, 140] on icon "button" at bounding box center [587, 141] width 6 height 6
click at [588, 139] on icon "button" at bounding box center [586, 141] width 11 height 11
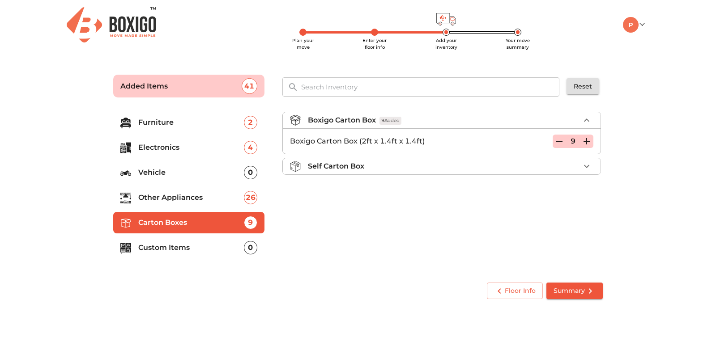
click at [559, 141] on icon "button" at bounding box center [559, 141] width 11 height 11
click at [585, 139] on icon "button" at bounding box center [586, 141] width 11 height 11
click at [581, 294] on span "Summary" at bounding box center [575, 291] width 42 height 11
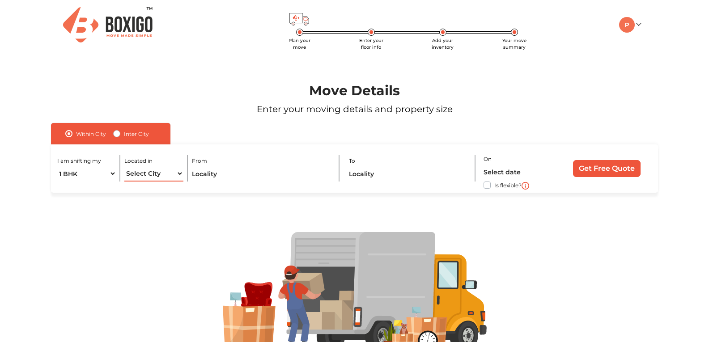
click at [157, 173] on select "Select City [GEOGRAPHIC_DATA] [GEOGRAPHIC_DATA] [GEOGRAPHIC_DATA] [GEOGRAPHIC_D…" at bounding box center [153, 174] width 59 height 16
select select "[GEOGRAPHIC_DATA]"
click at [124, 166] on select "Select City [GEOGRAPHIC_DATA] [GEOGRAPHIC_DATA] [GEOGRAPHIC_DATA] [GEOGRAPHIC_D…" at bounding box center [153, 174] width 59 height 16
click at [213, 170] on input "text" at bounding box center [261, 174] width 139 height 16
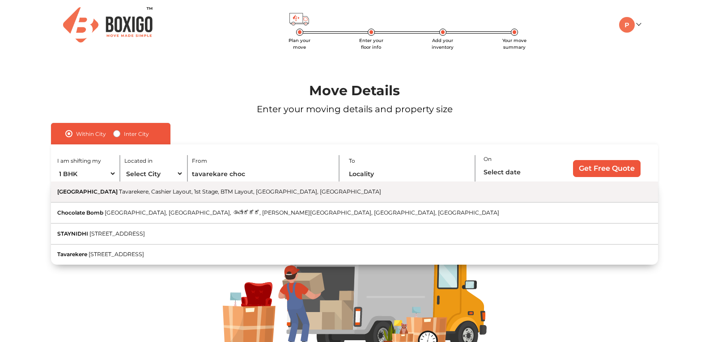
click at [276, 192] on span "Tavarekere, Cashier Layout, 1st Stage, BTM Layout, [GEOGRAPHIC_DATA], [GEOGRAPH…" at bounding box center [250, 191] width 262 height 7
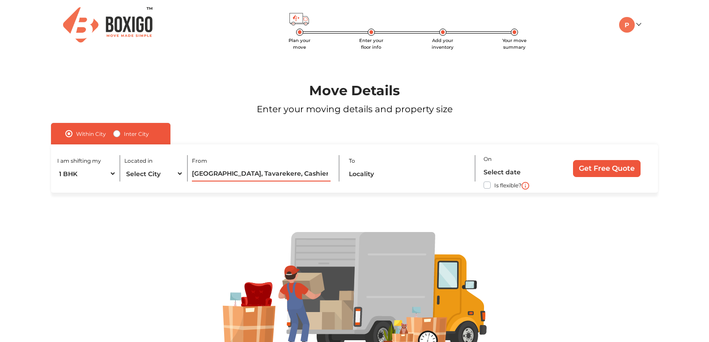
click at [193, 174] on input "[GEOGRAPHIC_DATA], Tavarekere, Cashier Layout, 1st Stage, BTM Layout, [GEOGRAPH…" at bounding box center [261, 174] width 139 height 16
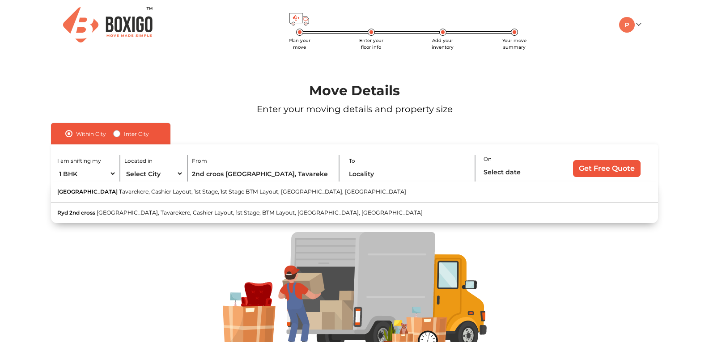
click at [217, 213] on span "[GEOGRAPHIC_DATA], Tavarekere, Cashier Layout, 1st Stage, BTM Layout, [GEOGRAPH…" at bounding box center [260, 212] width 326 height 7
type input "Ryd 2nd cross, [GEOGRAPHIC_DATA], Tavarekere, Cashier Layout, 1st Stage, BTM La…"
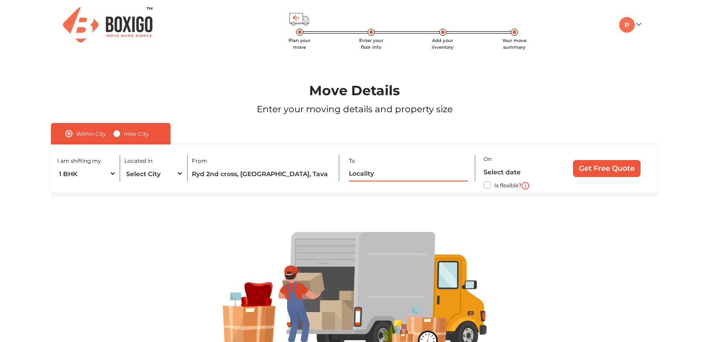
click at [384, 179] on input "text" at bounding box center [408, 174] width 119 height 16
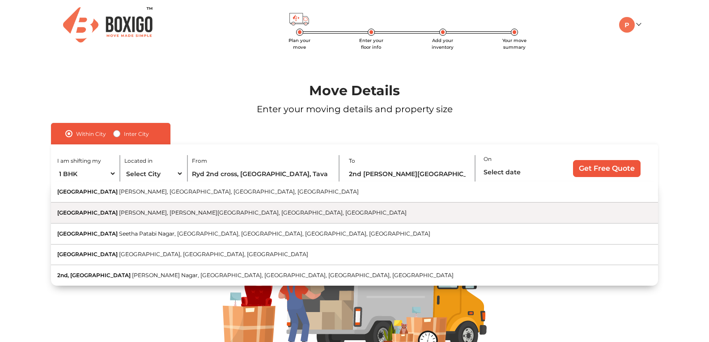
click at [201, 212] on span "[PERSON_NAME], [PERSON_NAME][GEOGRAPHIC_DATA], [GEOGRAPHIC_DATA], [GEOGRAPHIC_D…" at bounding box center [263, 212] width 288 height 7
type input "[GEOGRAPHIC_DATA], [PERSON_NAME][GEOGRAPHIC_DATA], [GEOGRAPHIC_DATA], [GEOGRAPH…"
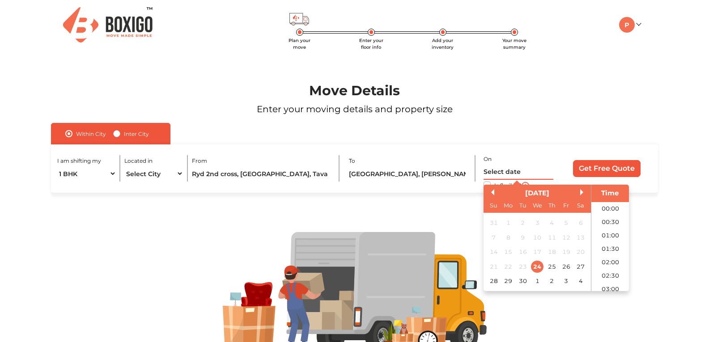
click at [504, 171] on input "text" at bounding box center [519, 172] width 70 height 16
click at [495, 282] on div "28" at bounding box center [494, 281] width 12 height 12
click at [611, 256] on li "10:00" at bounding box center [611, 253] width 38 height 13
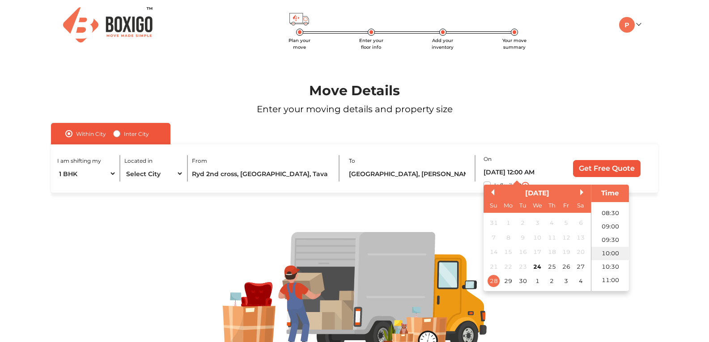
type input "[DATE] 10:00 AM"
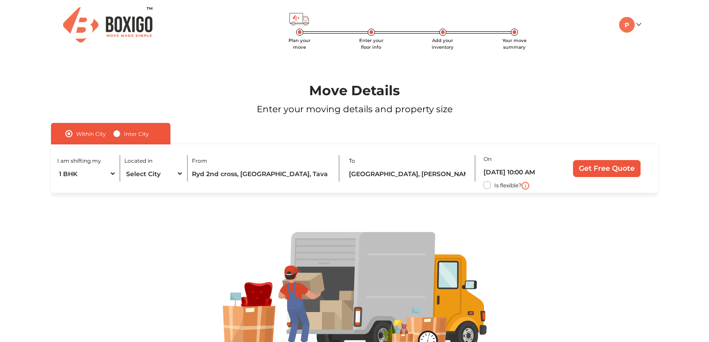
click at [495, 186] on label "Is flexible?" at bounding box center [508, 184] width 27 height 9
click at [58, 186] on input "Is flexible?" at bounding box center [54, 184] width 7 height 9
checkbox input "true"
click at [611, 168] on input "Get Free Quote" at bounding box center [607, 168] width 68 height 17
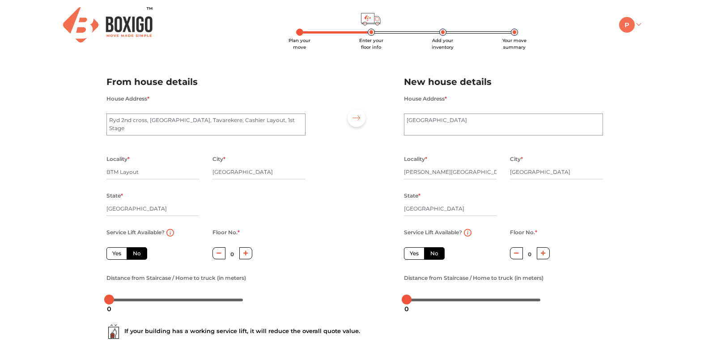
click at [637, 24] on link at bounding box center [629, 24] width 21 height 9
click at [668, 71] on link "Make Estimate" at bounding box center [655, 71] width 72 height 17
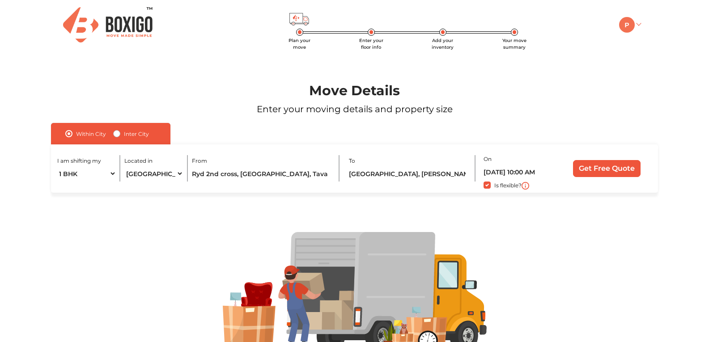
click at [630, 26] on img at bounding box center [627, 25] width 16 height 16
click at [534, 98] on h1 "Move Details" at bounding box center [354, 91] width 653 height 16
